Goal: Task Accomplishment & Management: Complete application form

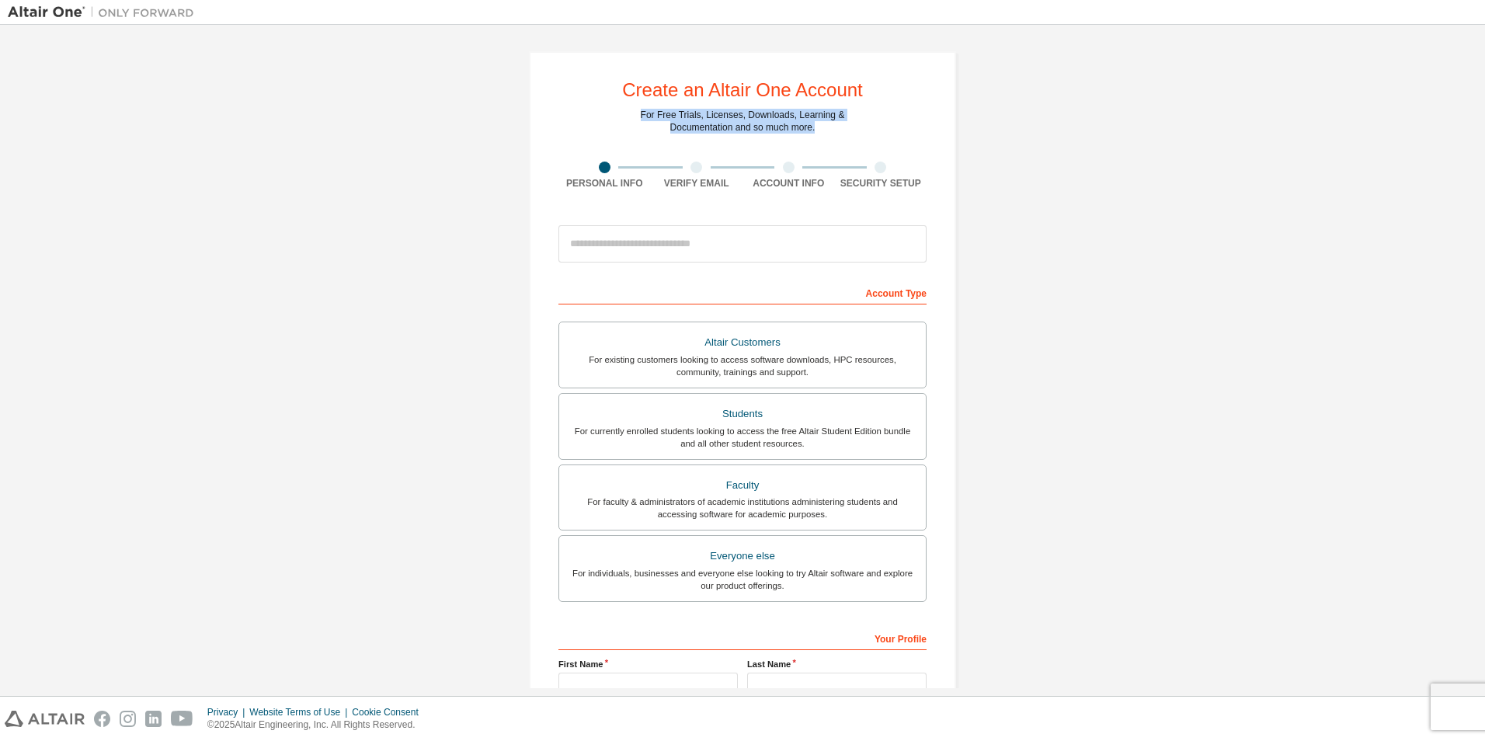
drag, startPoint x: 634, startPoint y: 112, endPoint x: 839, endPoint y: 137, distance: 205.8
click at [839, 137] on div "Create an Altair One Account For Free Trials, Licenses, Downloads, Learning & D…" at bounding box center [742, 443] width 427 height 785
drag, startPoint x: 839, startPoint y: 137, endPoint x: 911, endPoint y: 143, distance: 72.4
click at [911, 143] on div "Create an Altair One Account For Free Trials, Licenses, Downloads, Learning & D…" at bounding box center [742, 443] width 427 height 785
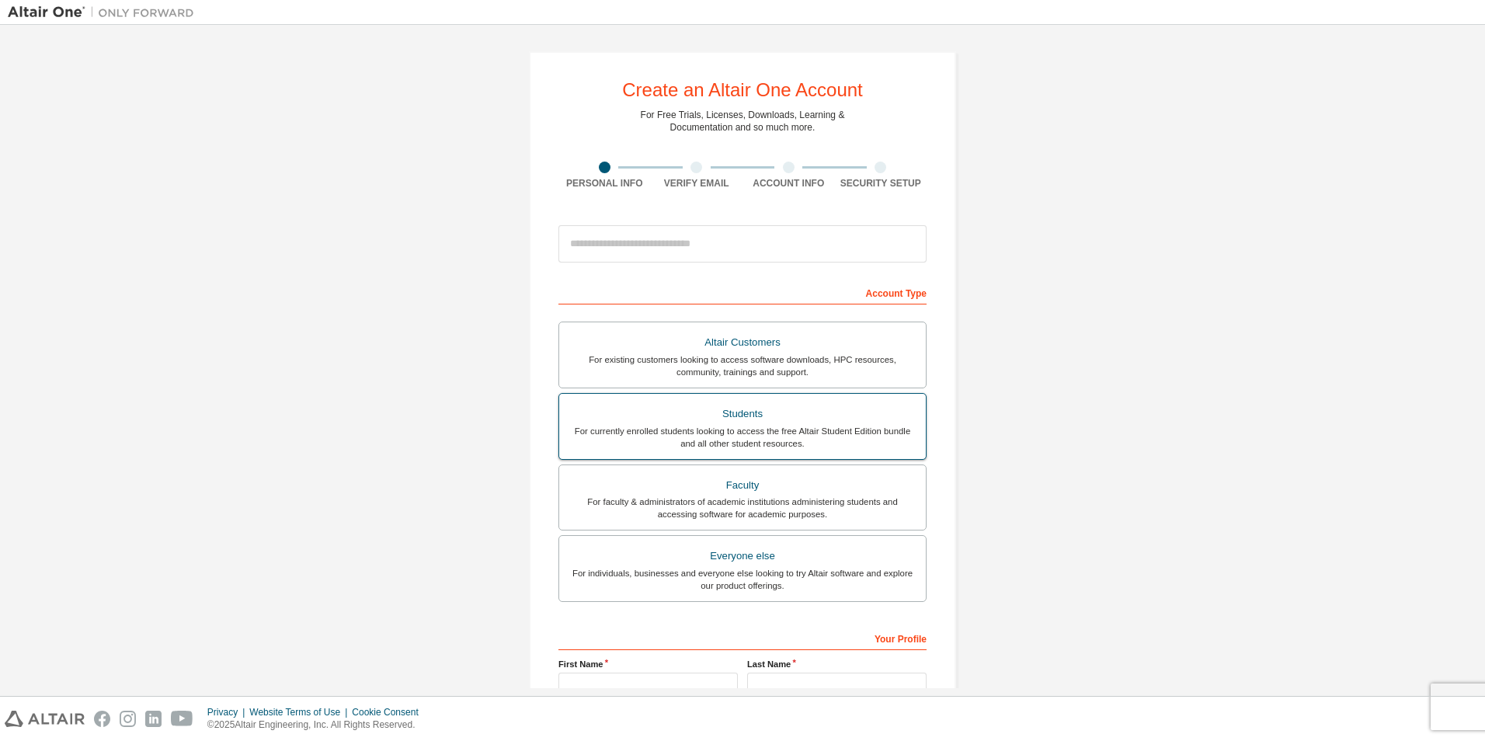
click at [780, 420] on div "Students" at bounding box center [742, 414] width 348 height 22
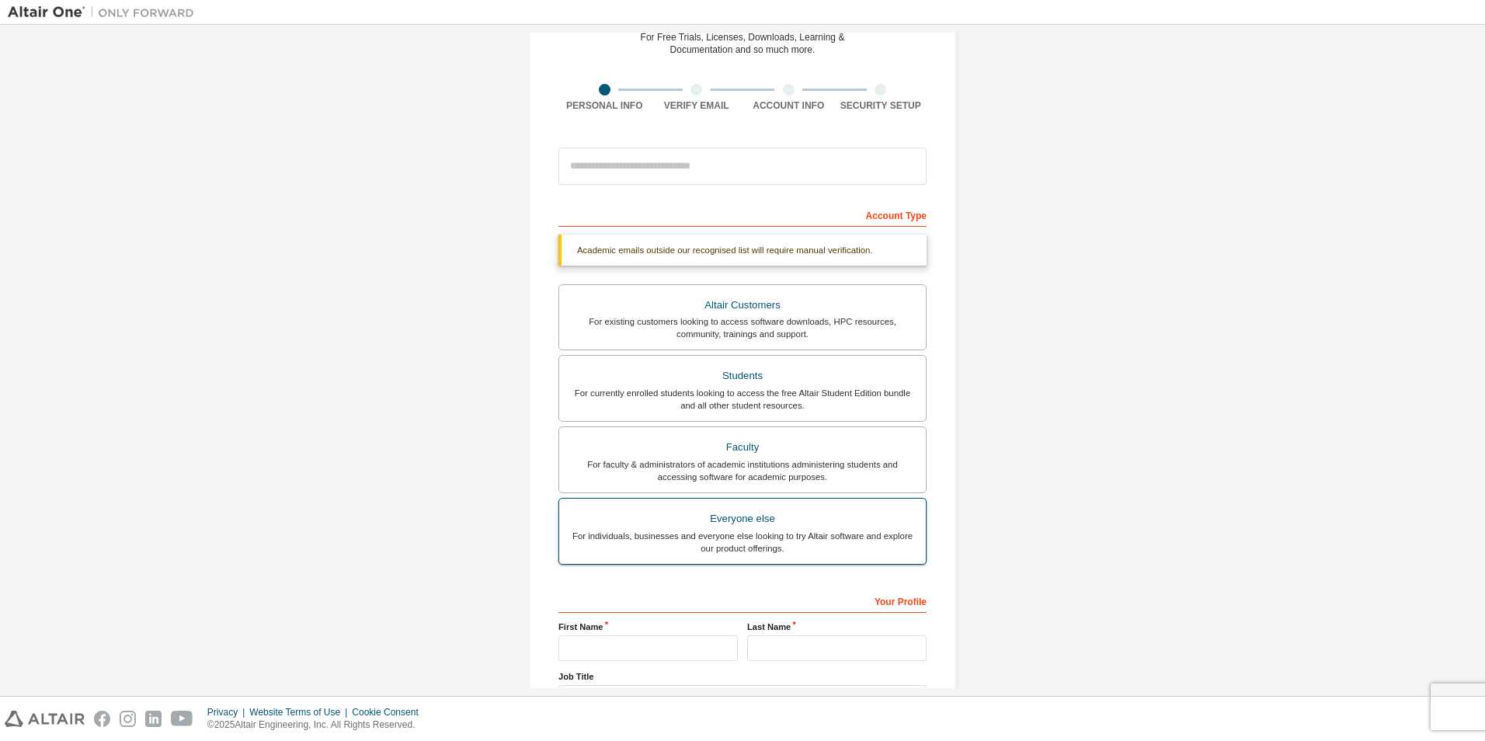
scroll to position [207, 0]
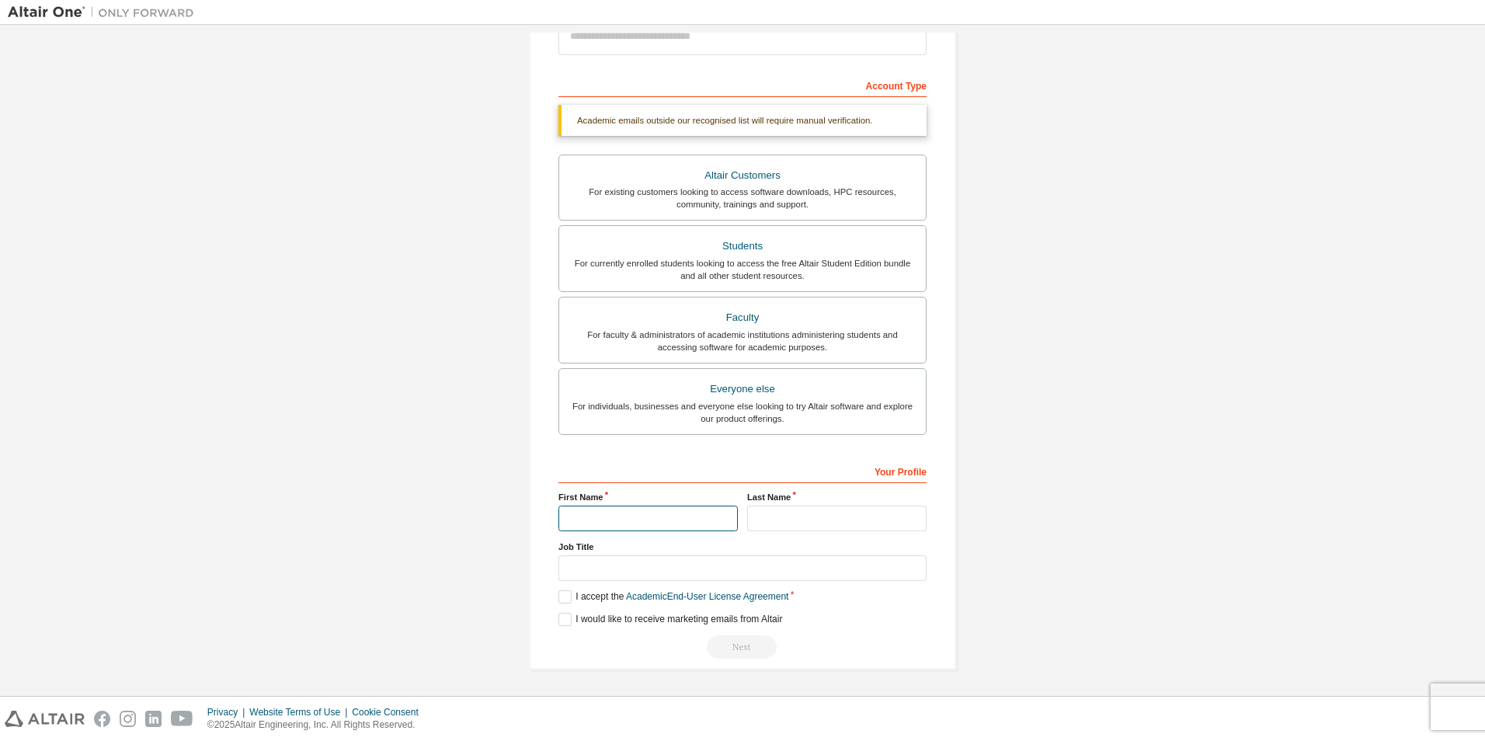
click at [705, 514] on input "text" at bounding box center [647, 518] width 179 height 26
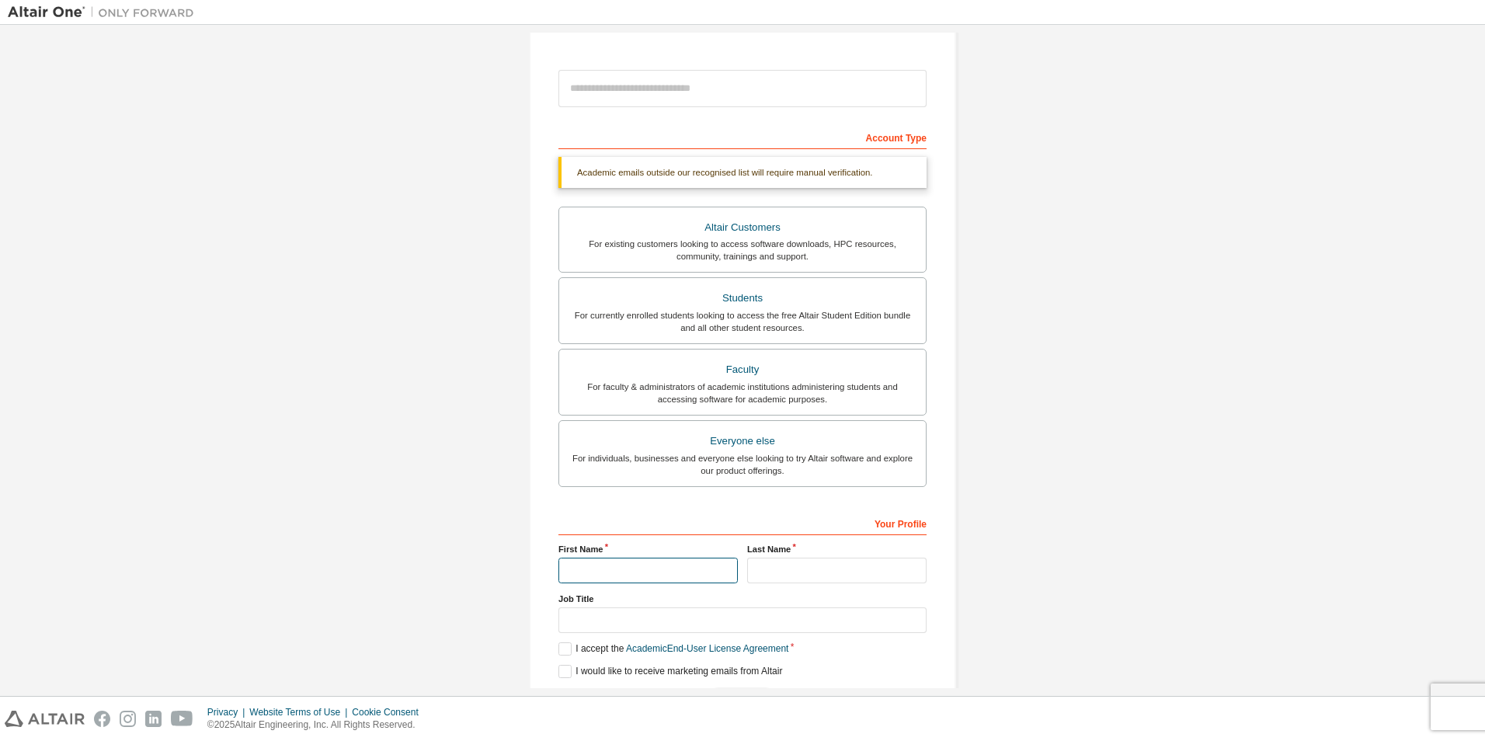
scroll to position [0, 0]
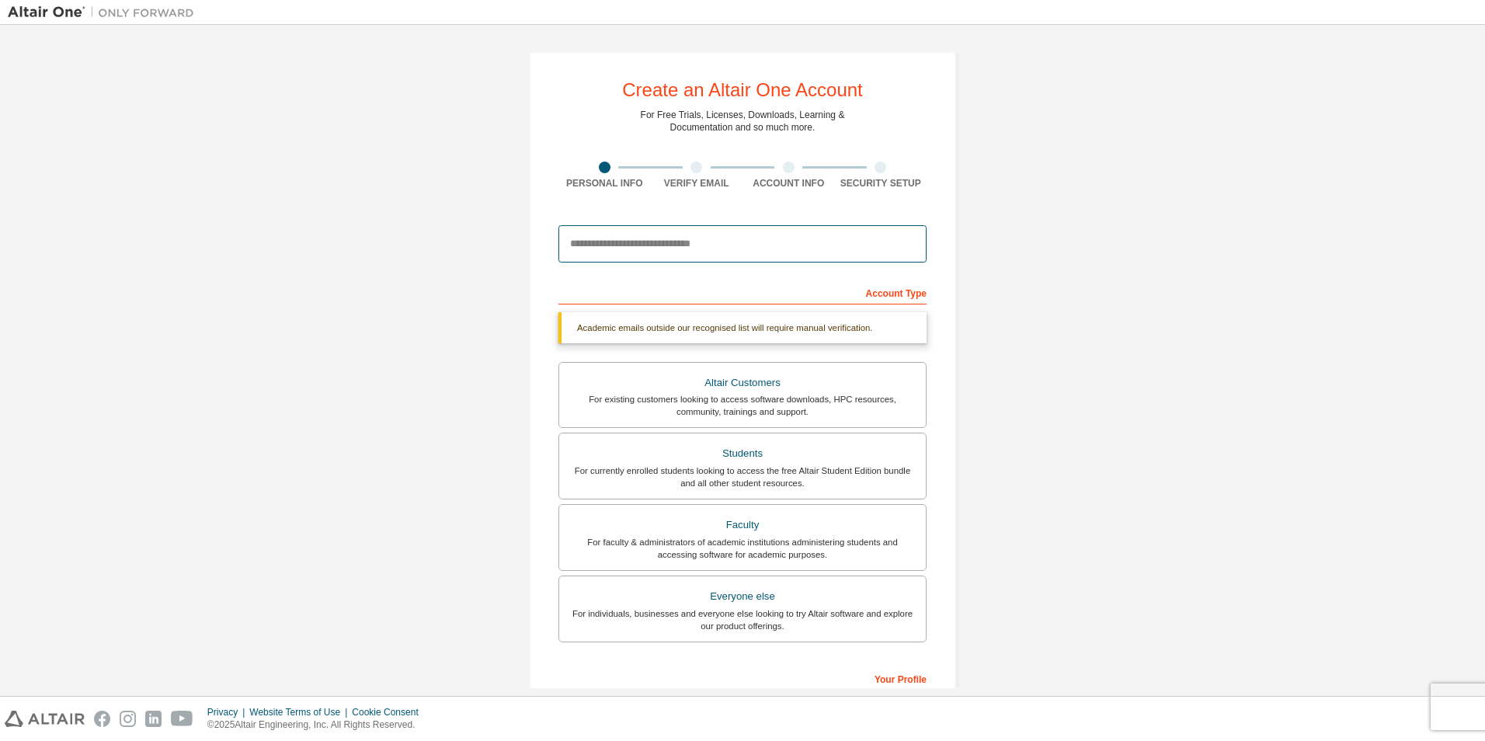
drag, startPoint x: 719, startPoint y: 241, endPoint x: 731, endPoint y: 242, distance: 11.7
click at [719, 241] on input "email" at bounding box center [742, 243] width 368 height 37
type input "*"
type input "**********"
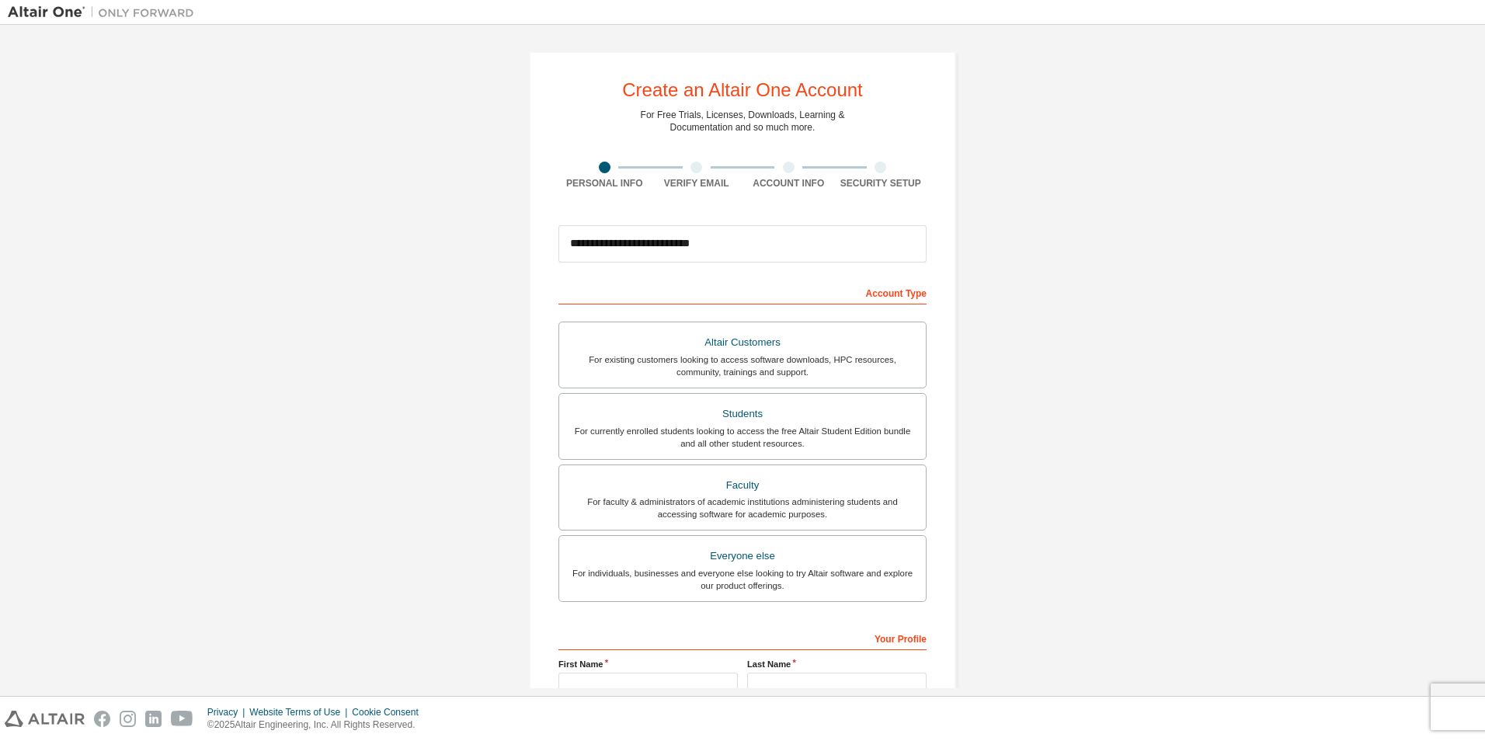
scroll to position [167, 0]
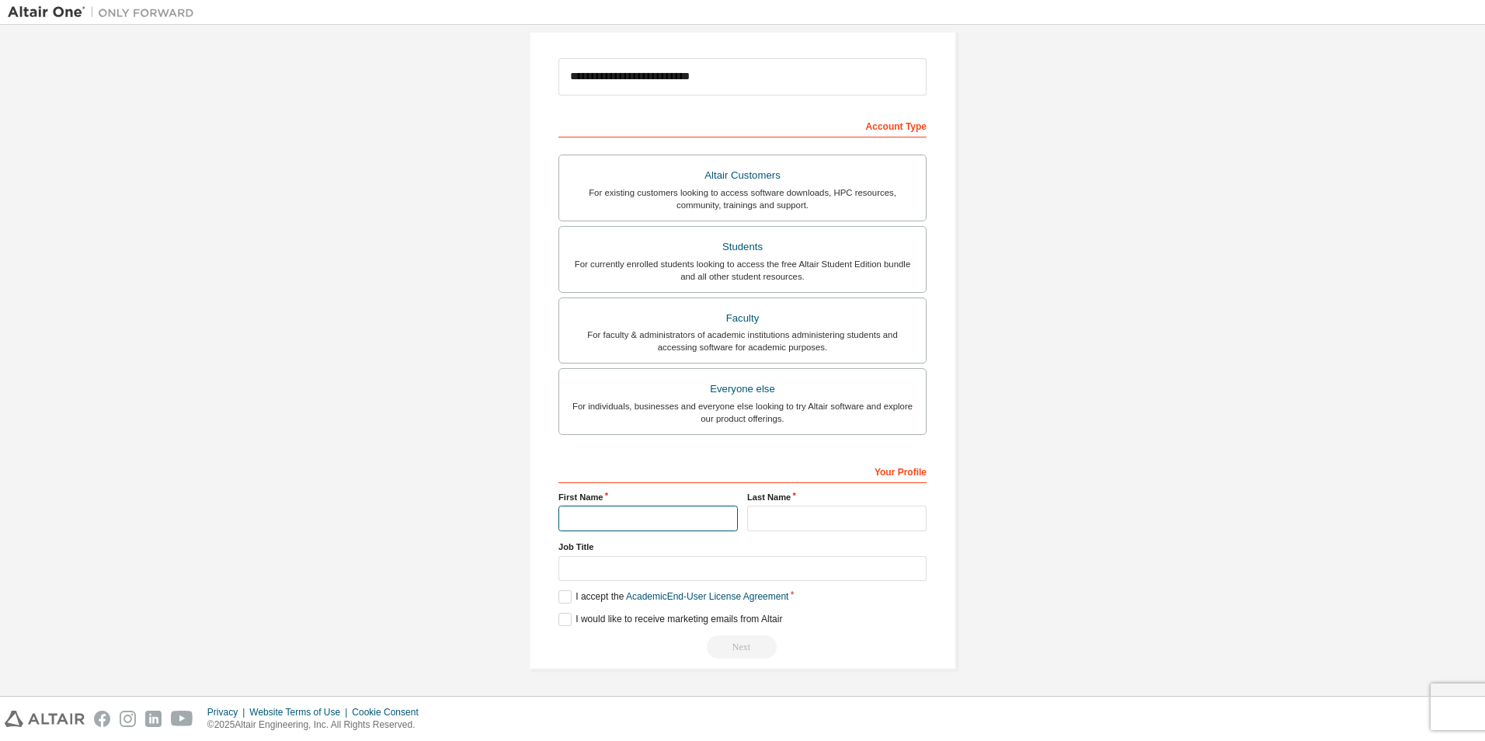
drag, startPoint x: 623, startPoint y: 520, endPoint x: 877, endPoint y: 453, distance: 262.7
click at [623, 520] on input "text" at bounding box center [647, 518] width 179 height 26
type input "*********"
type input "**********"
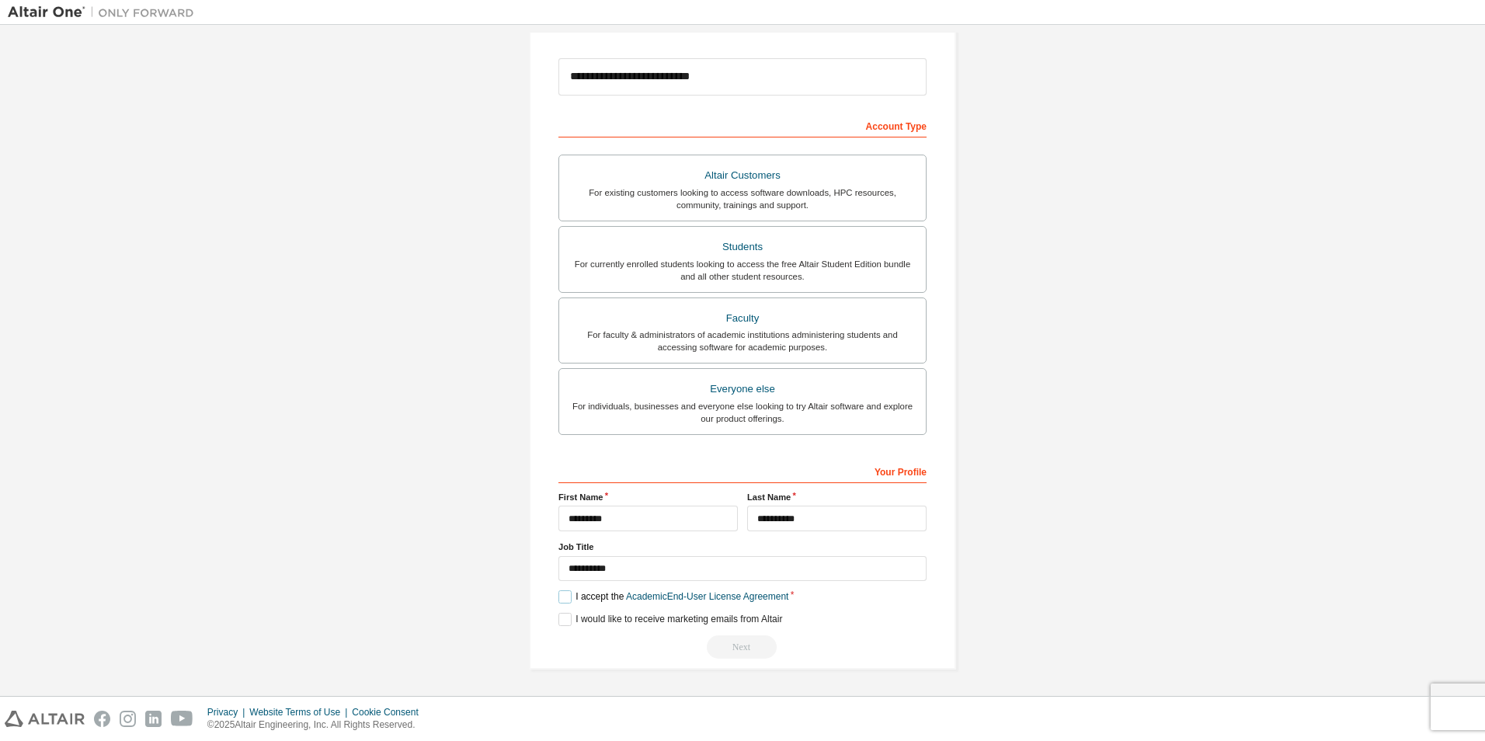
click at [561, 599] on label "I accept the Academic End-User License Agreement" at bounding box center [673, 596] width 230 height 13
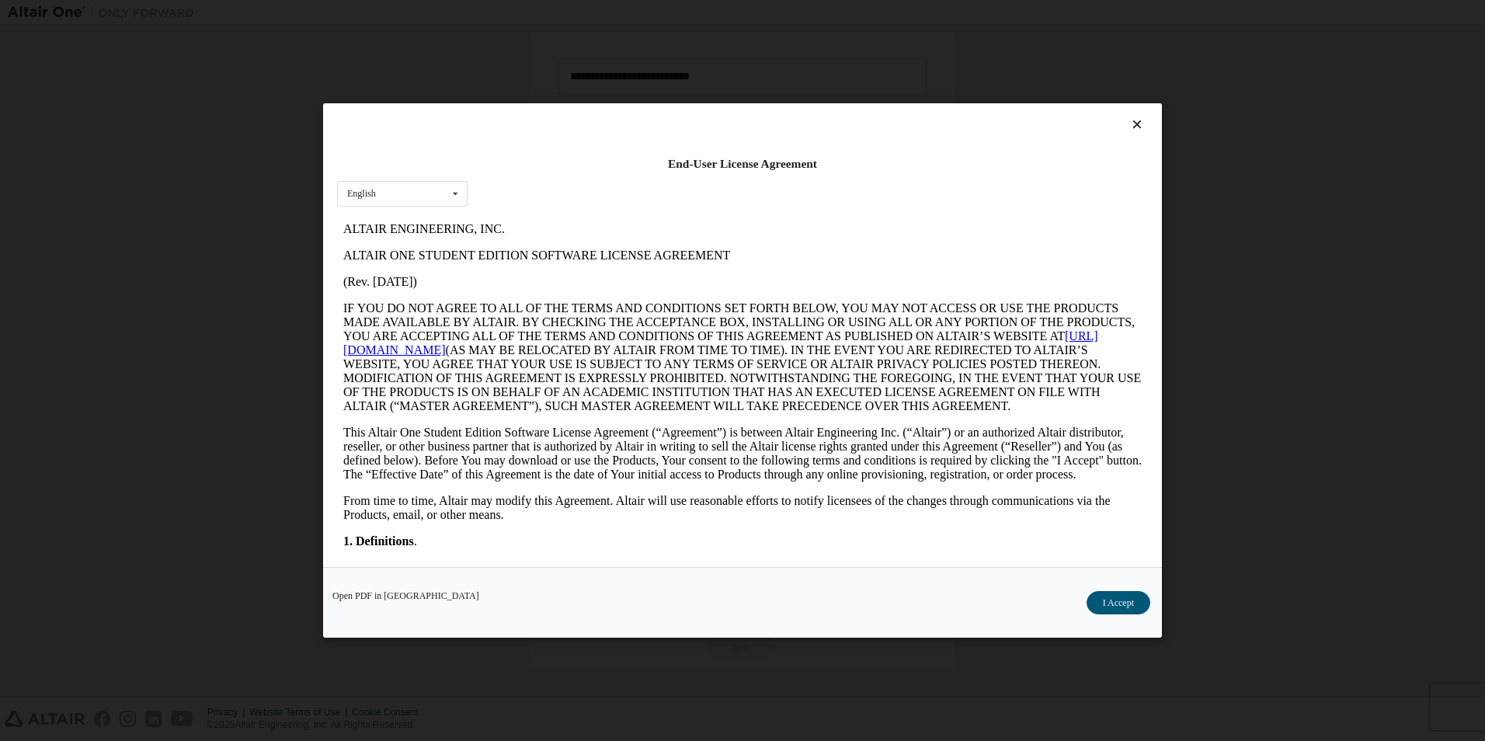
scroll to position [0, 0]
click at [1117, 597] on button "I Accept" at bounding box center [1118, 602] width 64 height 23
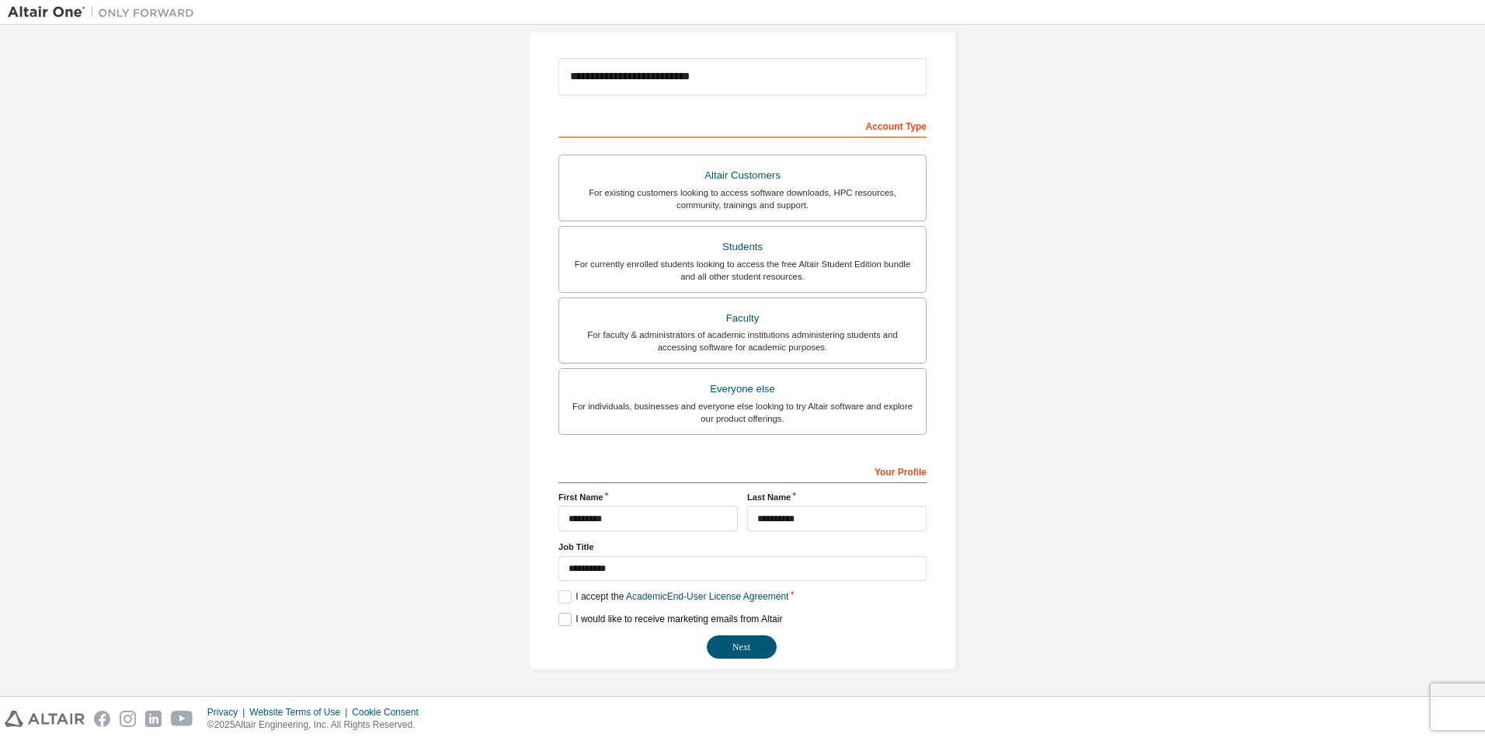
click at [565, 617] on label "I would like to receive marketing emails from Altair" at bounding box center [670, 619] width 224 height 13
click at [725, 644] on button "Next" at bounding box center [742, 646] width 70 height 23
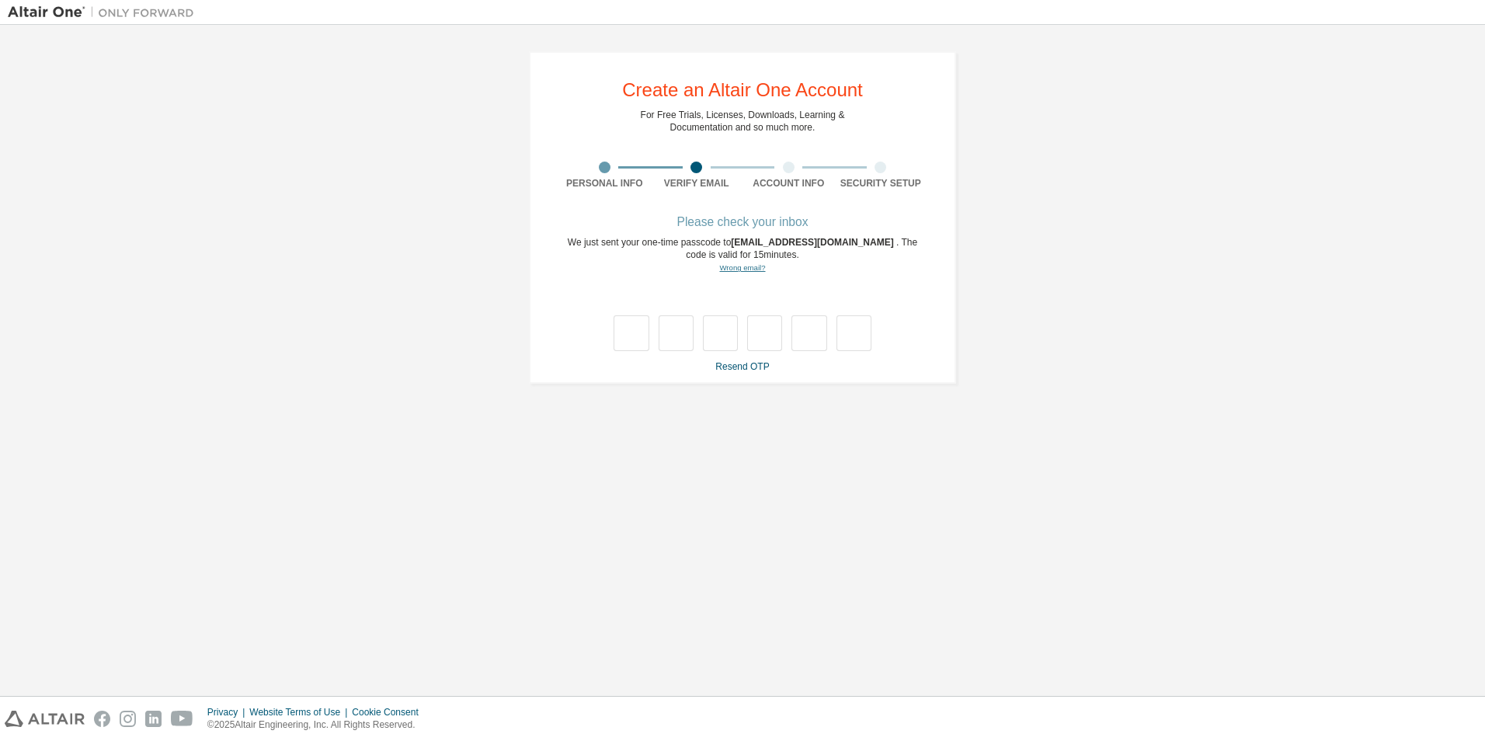
click at [743, 270] on link "Wrong email?" at bounding box center [742, 267] width 46 height 9
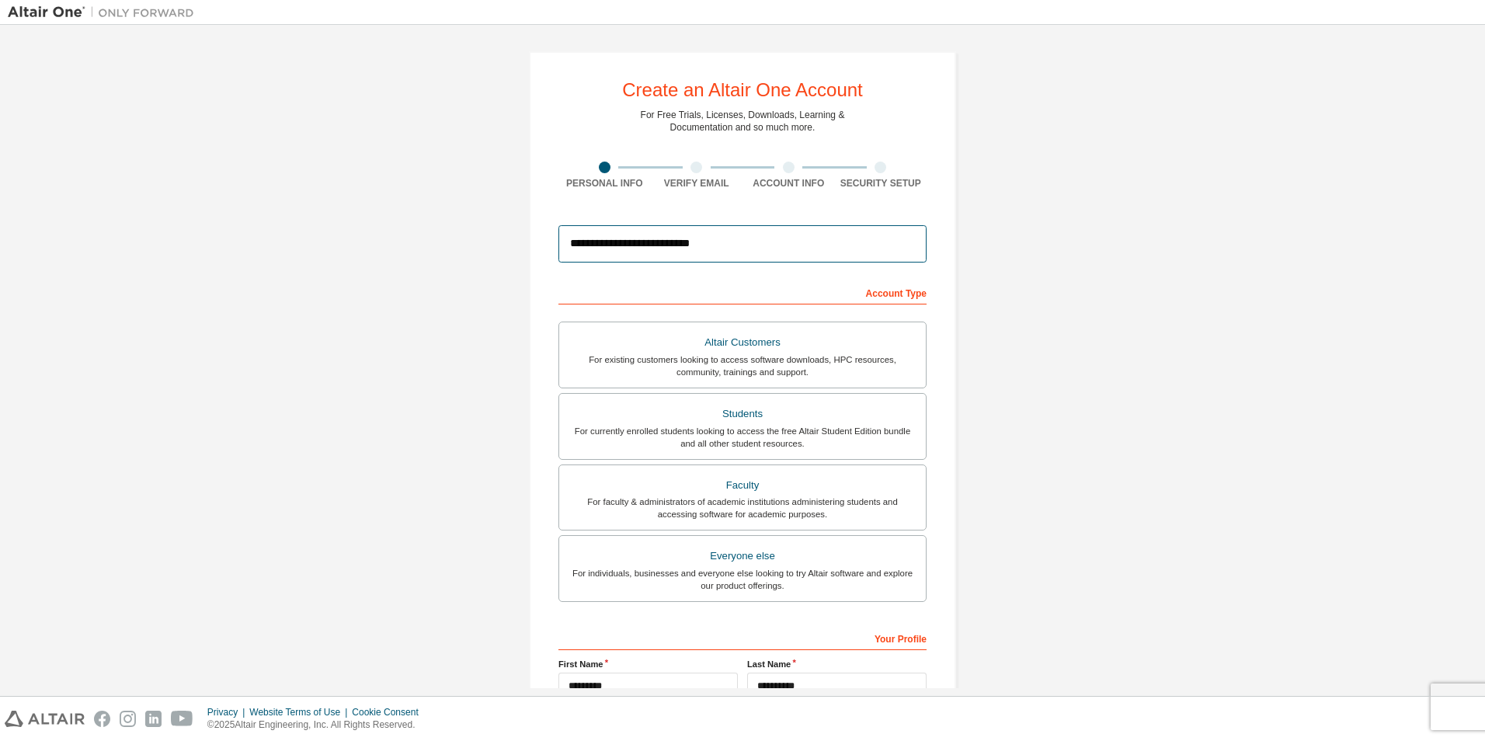
click at [668, 245] on input "**********" at bounding box center [742, 243] width 368 height 37
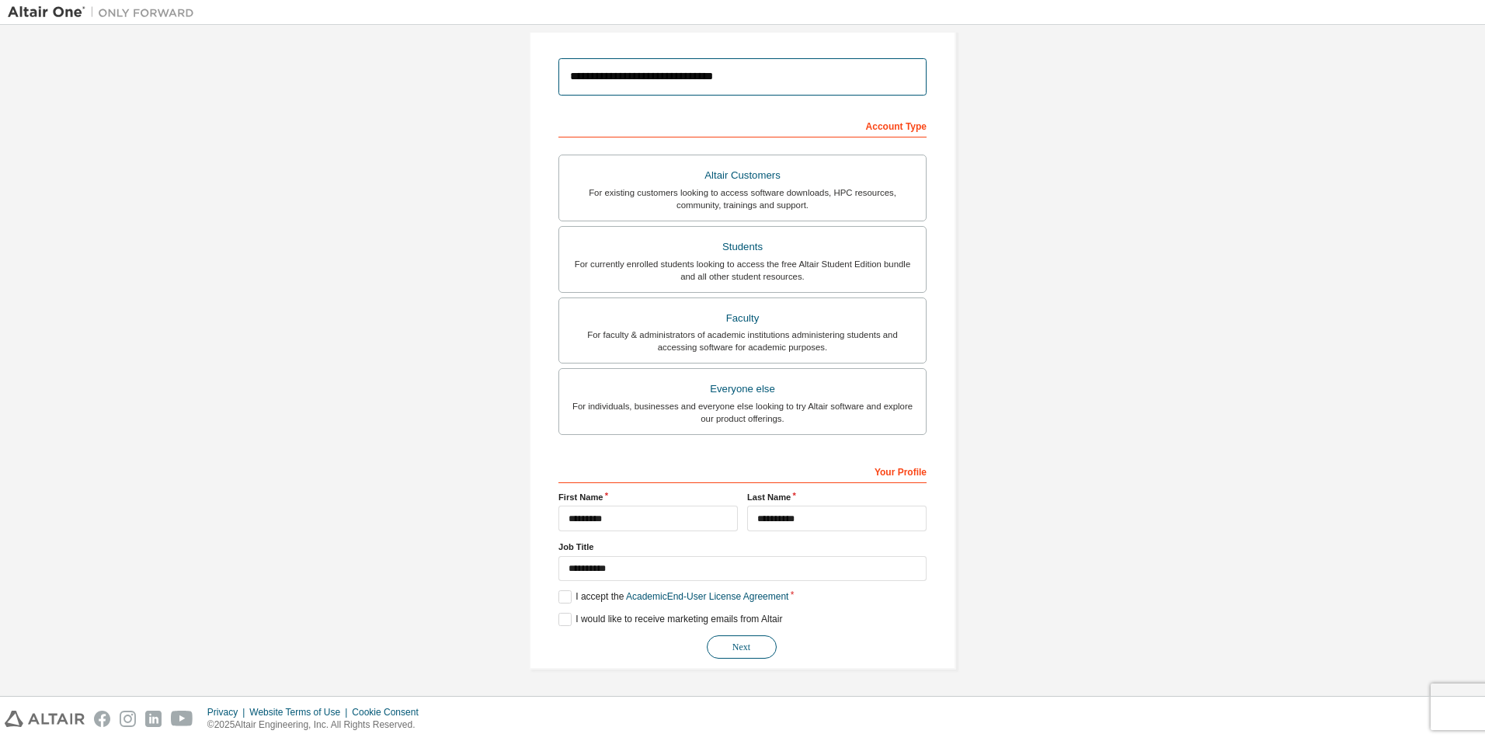
type input "**********"
click at [737, 638] on button "Next" at bounding box center [742, 646] width 70 height 23
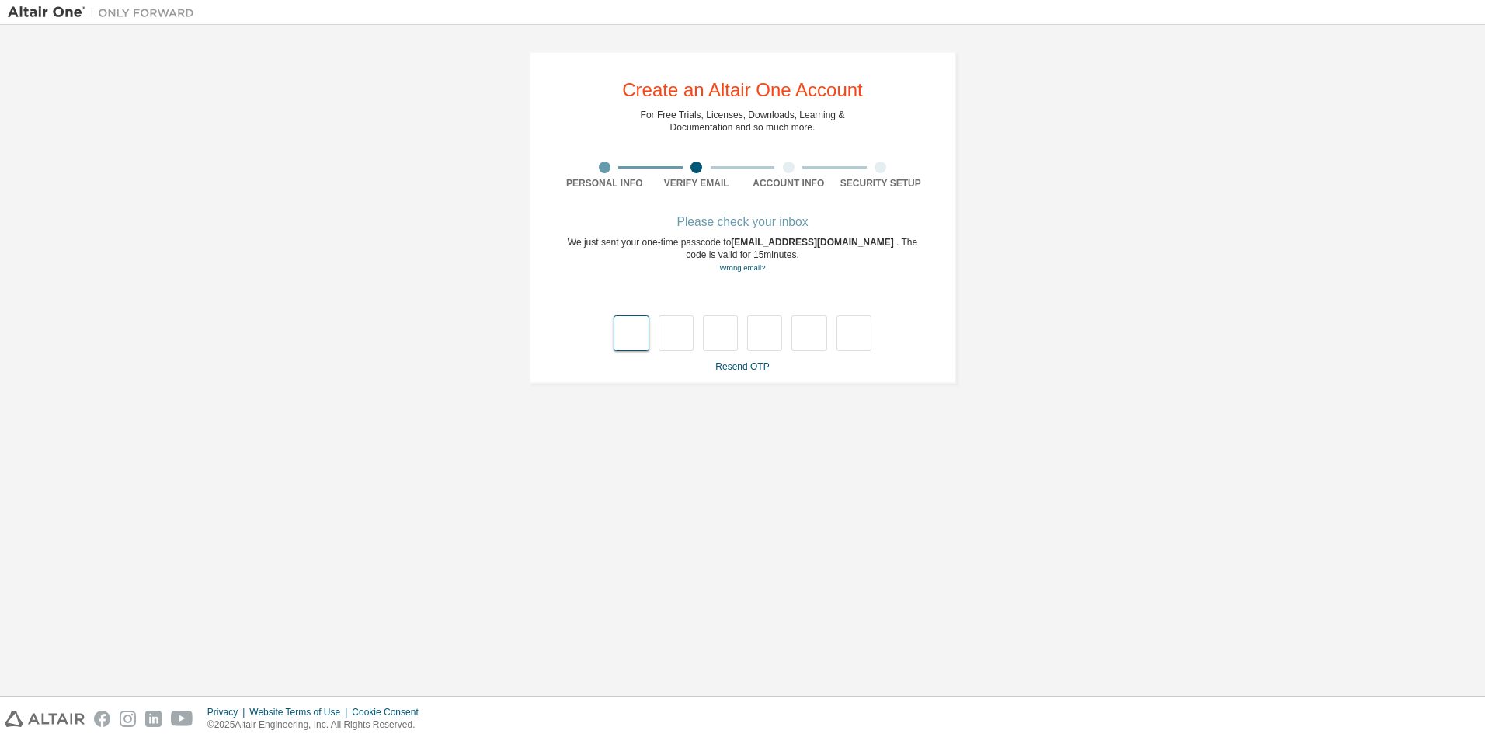
type input "*"
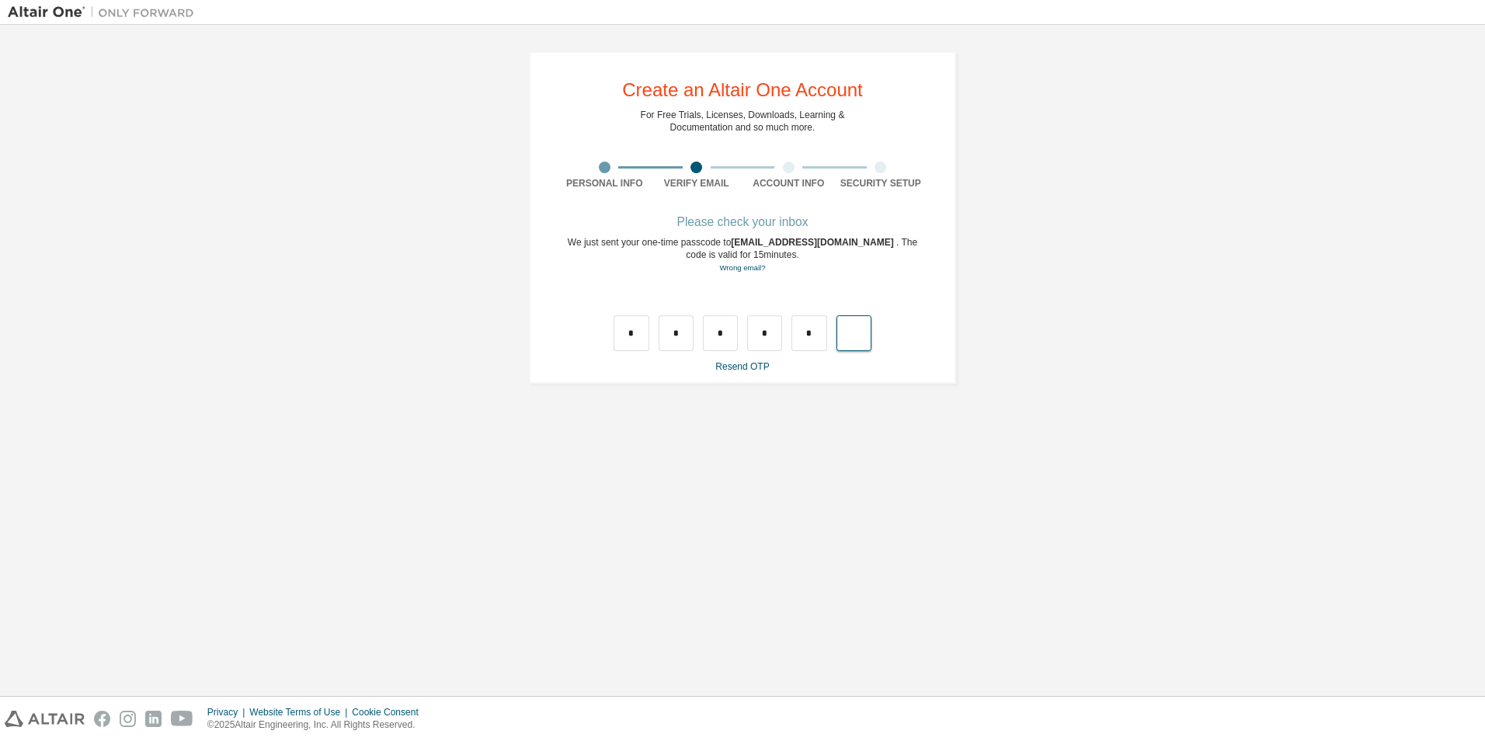
type input "*"
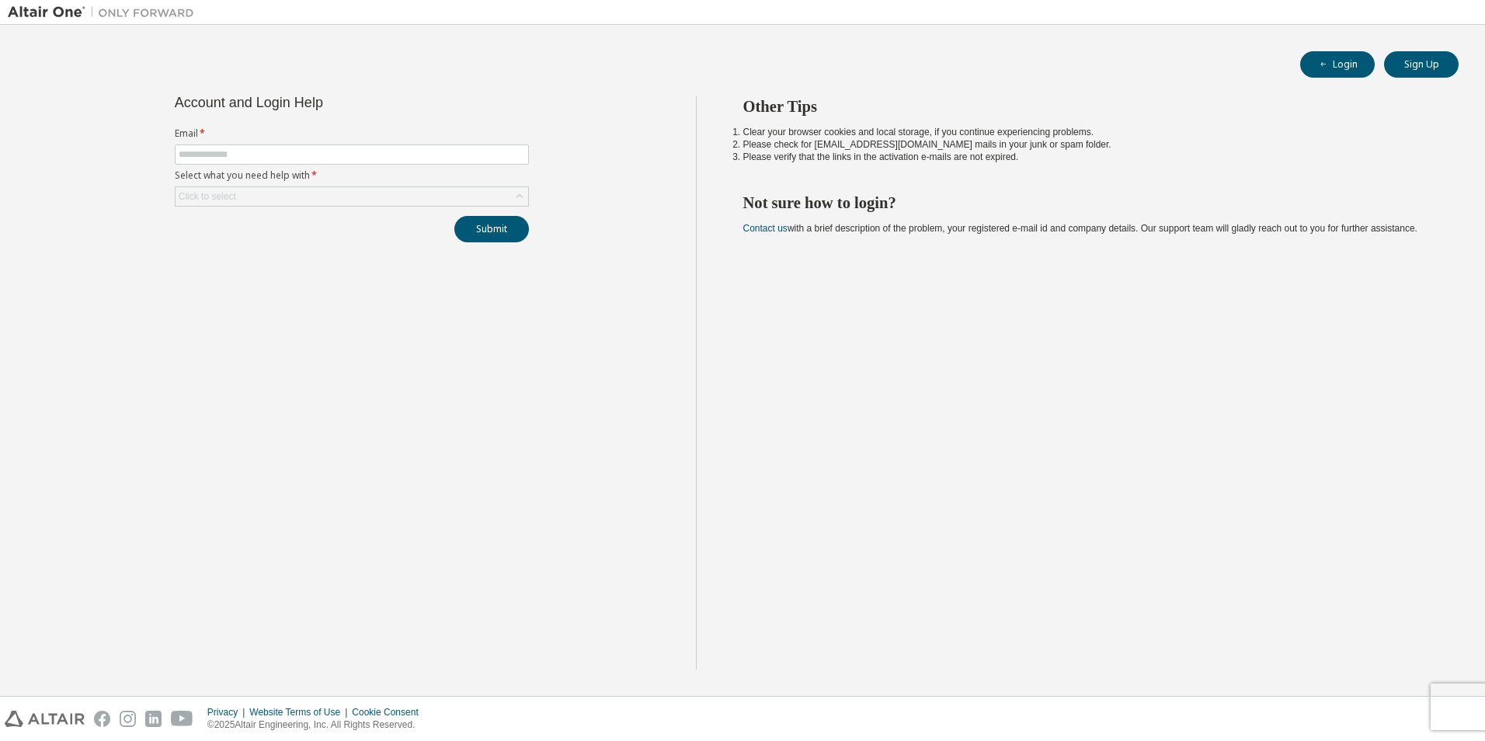
click at [471, 528] on div "Account and Login Help Email * Select what you need help with * Click to select…" at bounding box center [352, 382] width 688 height 573
